Goal: Book appointment/travel/reservation

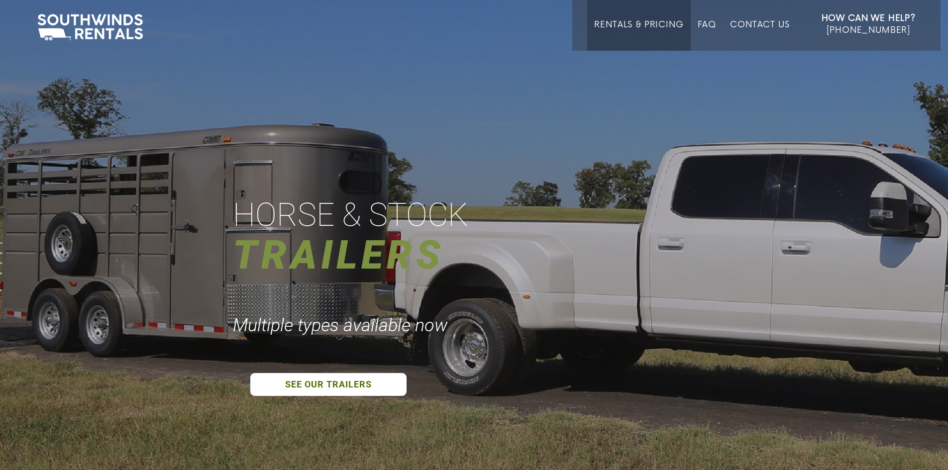
click at [612, 25] on link "Rentals & Pricing" at bounding box center [638, 35] width 89 height 31
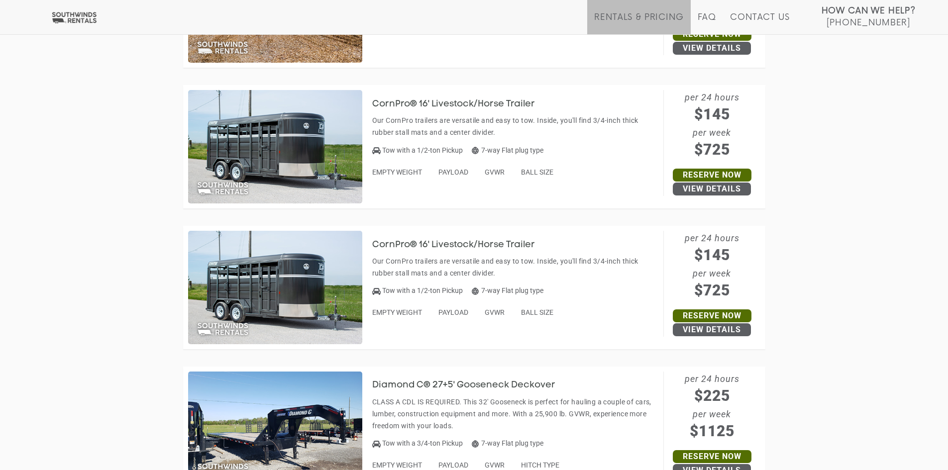
scroll to position [1260, 0]
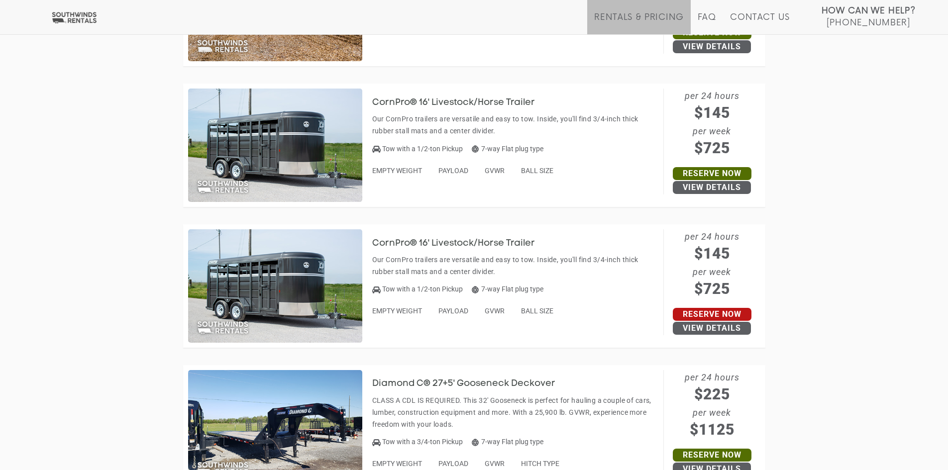
click at [687, 314] on link "Reserve Now" at bounding box center [712, 314] width 79 height 13
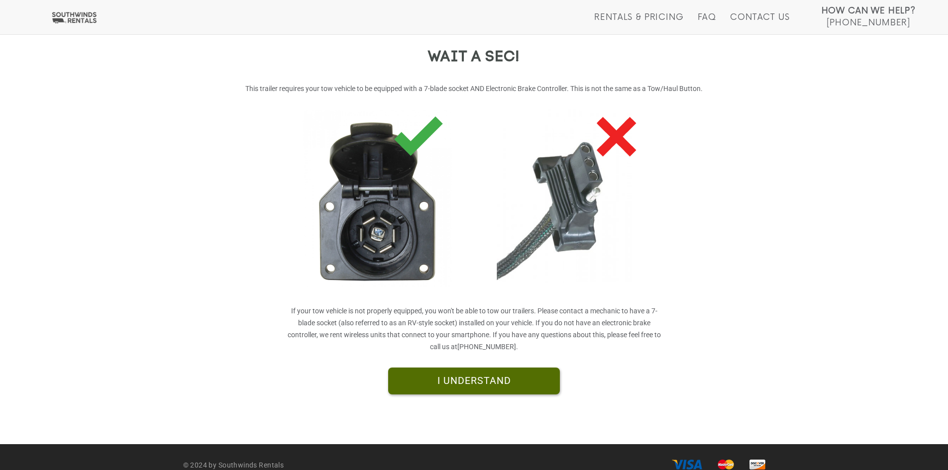
scroll to position [159, 0]
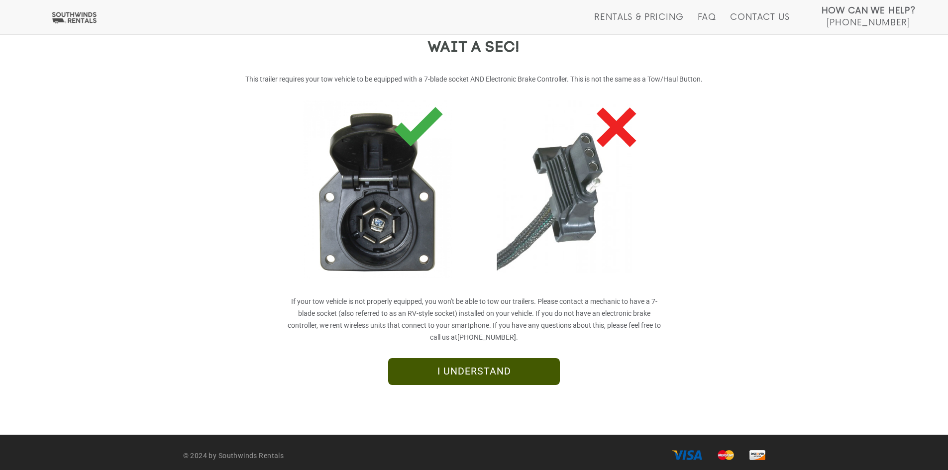
click at [495, 373] on link "I UNDERSTAND" at bounding box center [474, 371] width 172 height 27
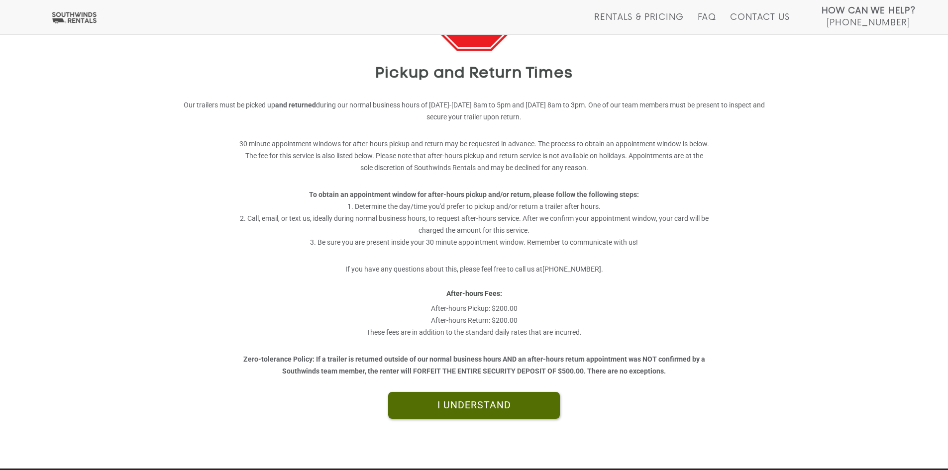
scroll to position [139, 0]
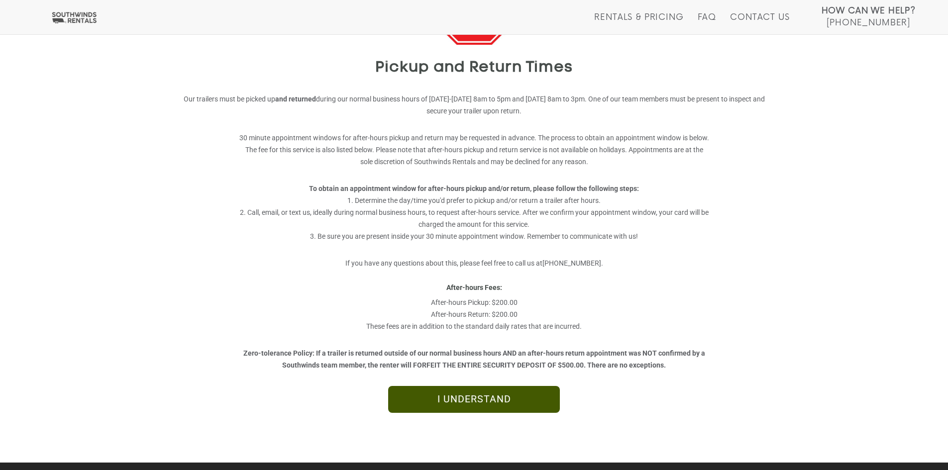
click at [508, 402] on link "I UNDERSTAND" at bounding box center [474, 399] width 172 height 27
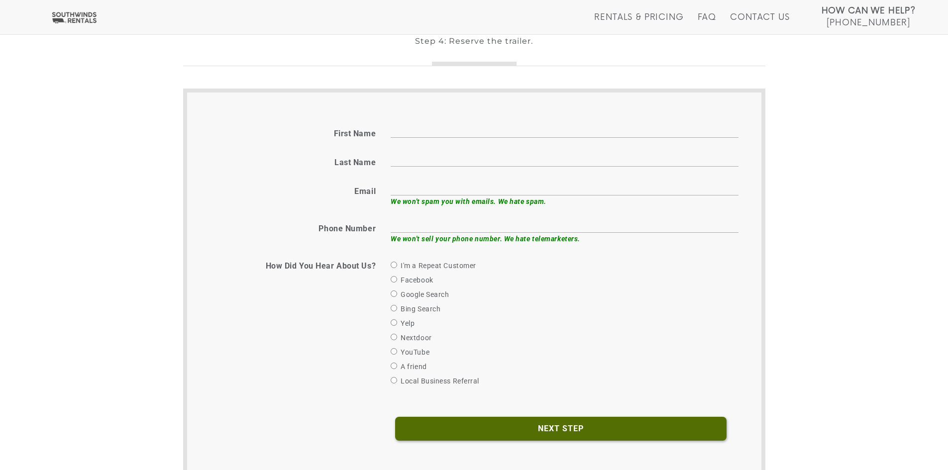
scroll to position [338, 0]
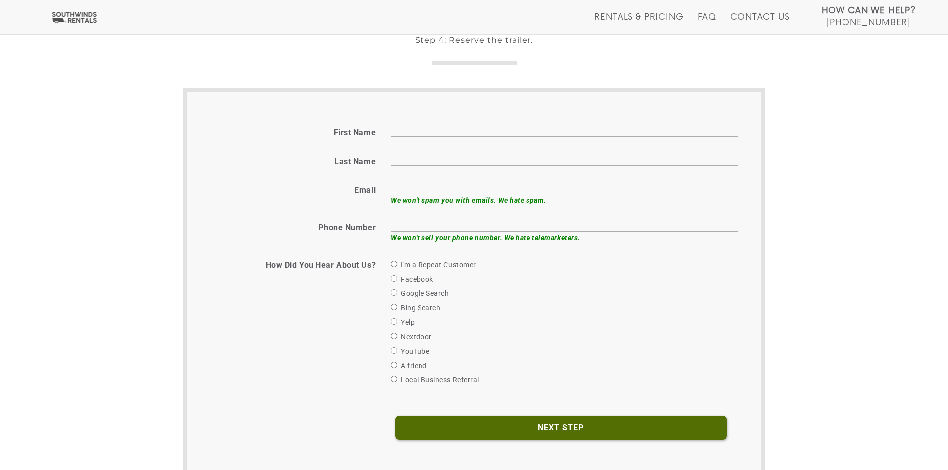
click at [419, 129] on input "First name" at bounding box center [565, 128] width 348 height 15
type input "Joe"
type input "Moss"
type input "spgm10@gmail.com"
click at [435, 225] on input "6158120785" at bounding box center [565, 223] width 348 height 15
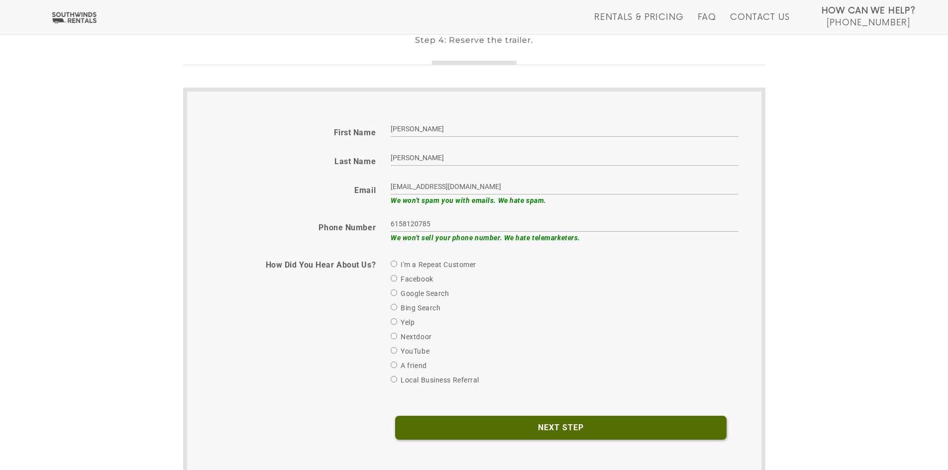
type input "6155661575"
click at [394, 264] on input "I'm a Repeat Customer" at bounding box center [394, 264] width 6 height 6
radio input "true"
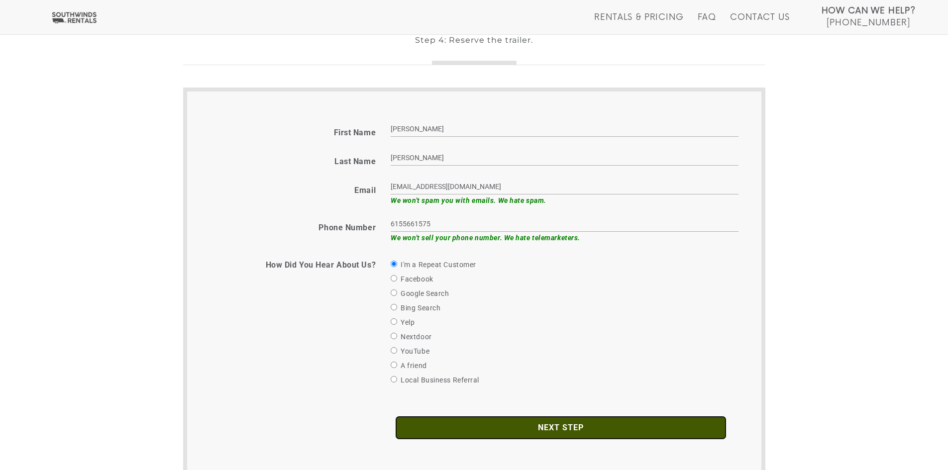
click at [581, 428] on input "Next Step" at bounding box center [560, 428] width 331 height 24
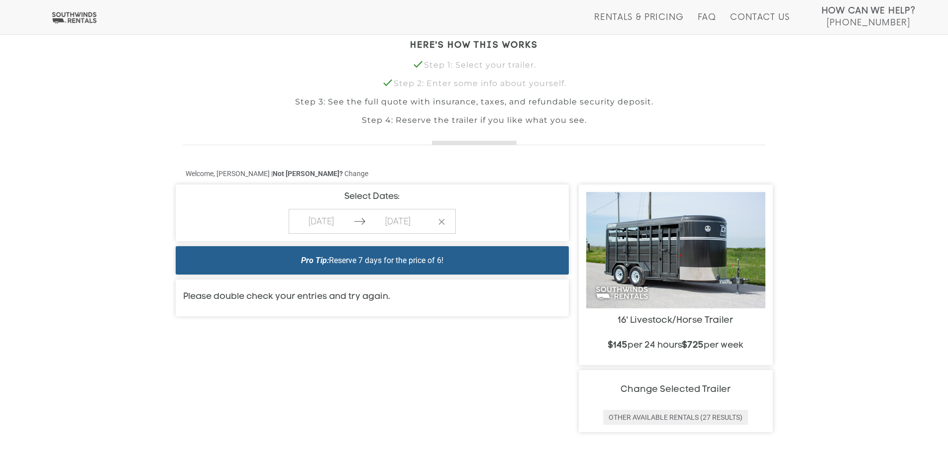
scroll to position [259, 0]
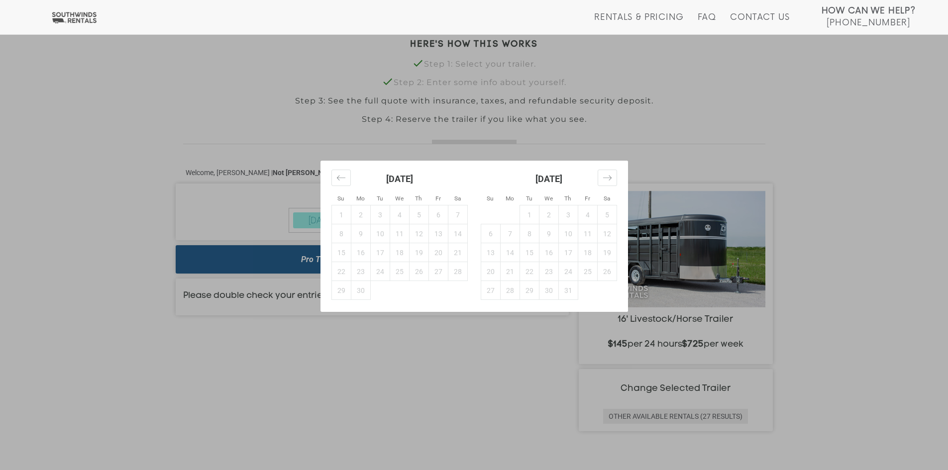
click at [603, 178] on icon "Jump to next month" at bounding box center [607, 177] width 8 height 5
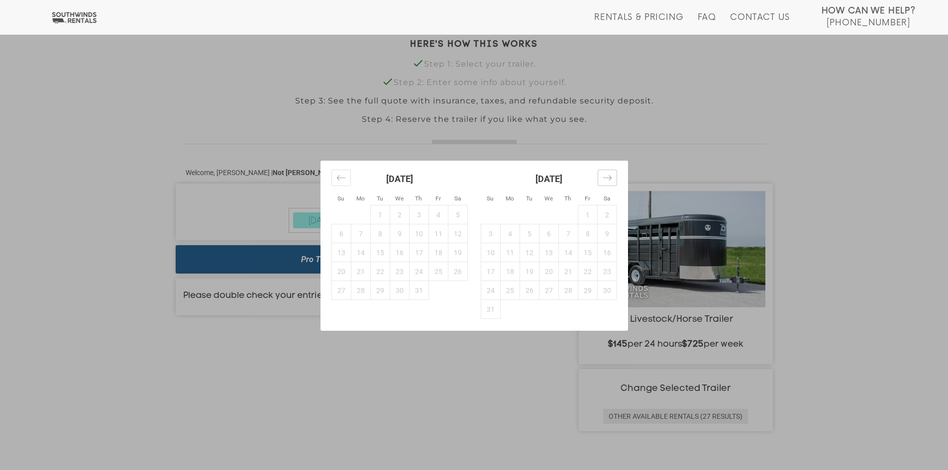
click at [607, 178] on icon "Jump to next month" at bounding box center [607, 177] width 9 height 9
click at [587, 214] on td "5" at bounding box center [587, 215] width 19 height 19
type input "[DATE]"
click at [609, 214] on td "6" at bounding box center [606, 215] width 19 height 19
type input "[DATE]"
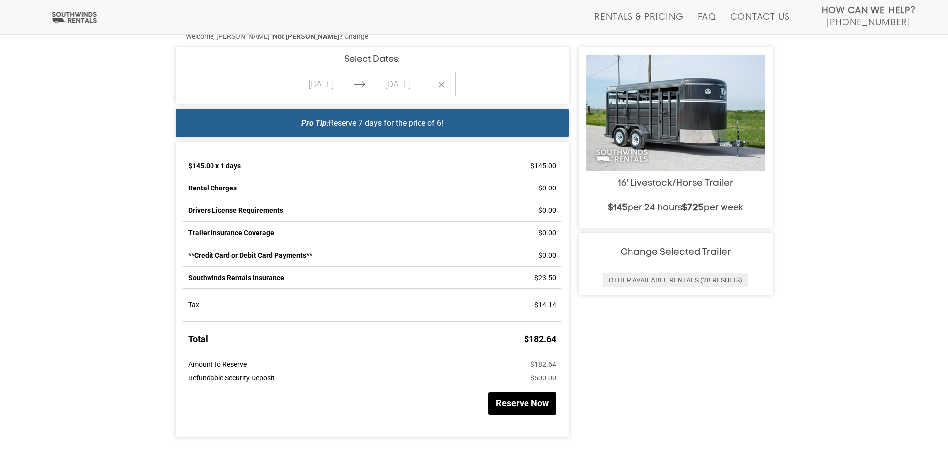
scroll to position [398, 0]
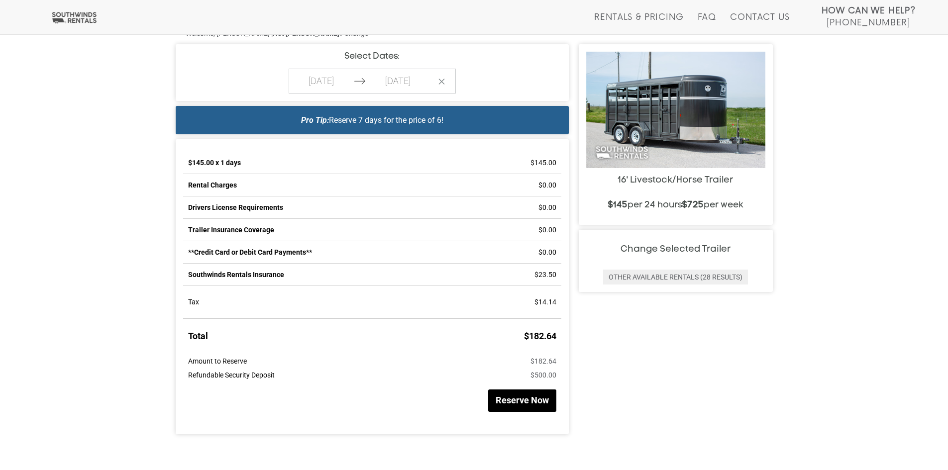
click at [529, 399] on button "Reserve Now" at bounding box center [522, 401] width 68 height 22
